Goal: Information Seeking & Learning: Learn about a topic

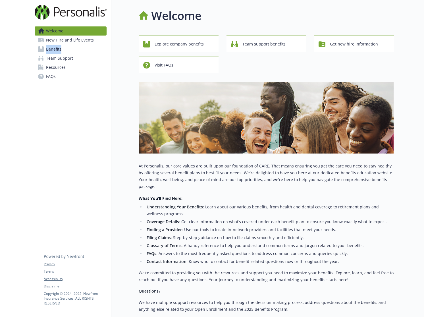
click at [55, 48] on span "Benefits" at bounding box center [53, 49] width 15 height 9
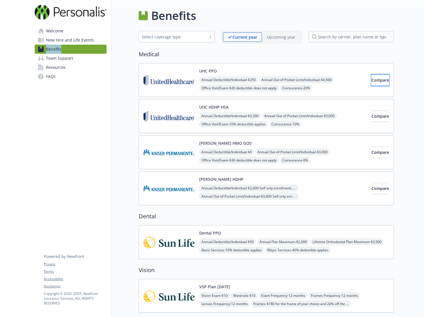
click at [372, 80] on span "Compare" at bounding box center [381, 79] width 18 height 5
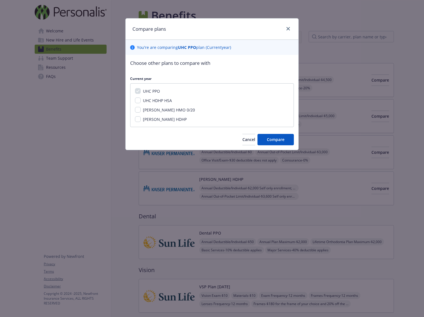
click at [153, 102] on span "UHC HDHP HSA" at bounding box center [157, 100] width 29 height 5
click at [141, 102] on input "UHC HDHP HSA" at bounding box center [138, 101] width 6 height 6
checkbox input "true"
click at [273, 139] on span "Compare" at bounding box center [276, 139] width 18 height 5
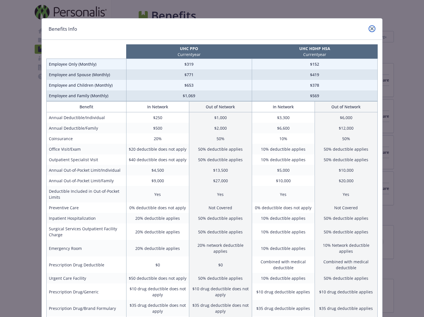
click at [371, 29] on icon "close" at bounding box center [372, 28] width 3 height 3
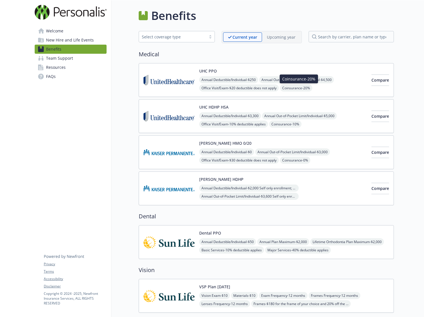
click at [296, 88] on span "Coinsurance - 20%" at bounding box center [296, 87] width 32 height 7
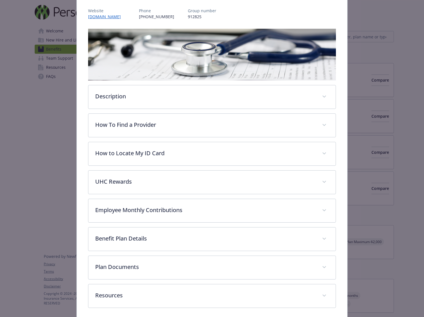
scroll to position [90, 0]
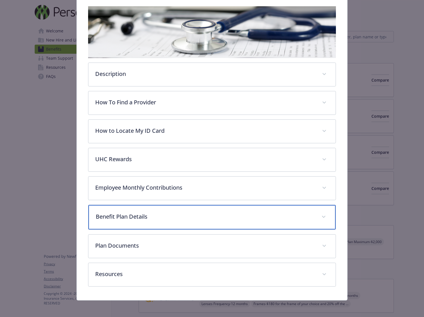
click at [216, 213] on p "Benefit Plan Details" at bounding box center [205, 217] width 219 height 9
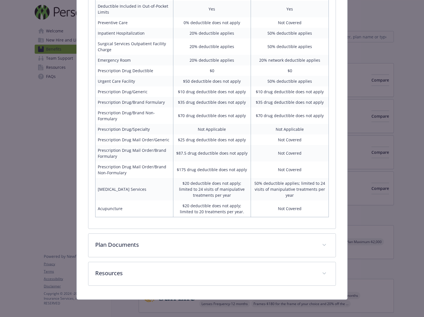
scroll to position [408, 0]
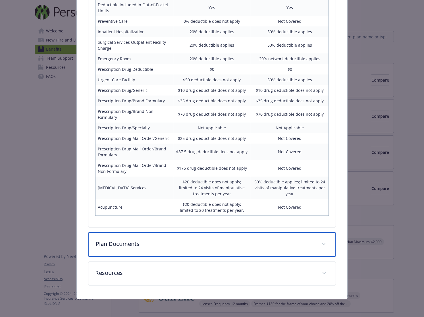
click at [224, 246] on p "Plan Documents" at bounding box center [205, 244] width 219 height 9
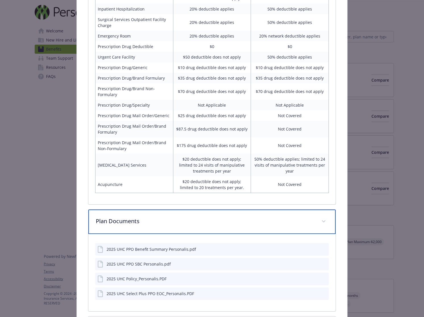
scroll to position [457, 0]
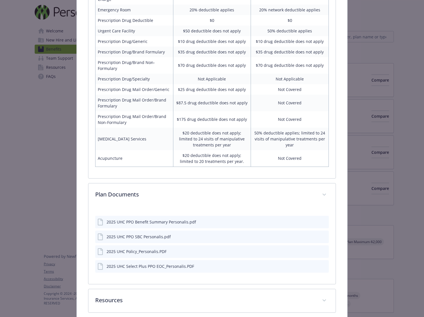
click at [322, 222] on icon "preview file" at bounding box center [323, 222] width 5 height 4
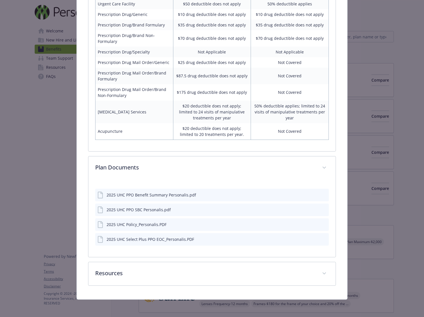
scroll to position [484, 0]
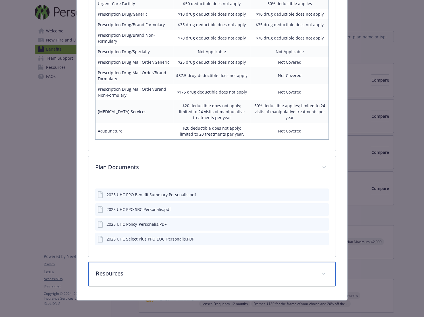
click at [302, 267] on div "Resources" at bounding box center [212, 274] width 248 height 24
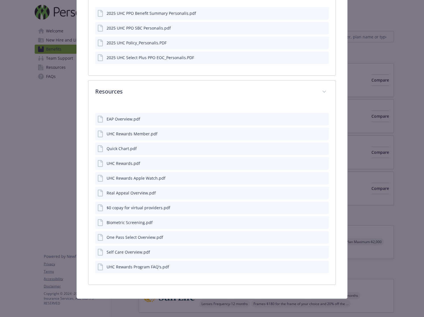
scroll to position [665, 0]
click at [321, 177] on icon "preview file" at bounding box center [323, 178] width 5 height 4
click at [321, 149] on icon "preview file" at bounding box center [323, 149] width 5 height 4
click at [321, 134] on icon "preview file" at bounding box center [323, 134] width 5 height 4
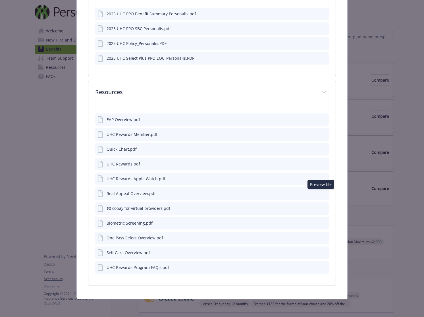
click at [321, 192] on icon "preview file" at bounding box center [323, 193] width 5 height 4
click at [321, 222] on icon "preview file" at bounding box center [323, 223] width 5 height 4
click at [321, 266] on icon "preview file" at bounding box center [323, 267] width 5 height 4
